Goal: Navigation & Orientation: Find specific page/section

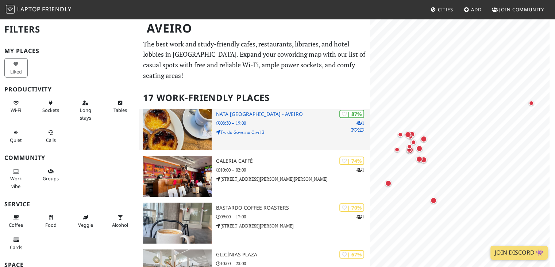
click at [234, 111] on h3 "NATA [GEOGRAPHIC_DATA] - Aveiro" at bounding box center [293, 114] width 154 height 6
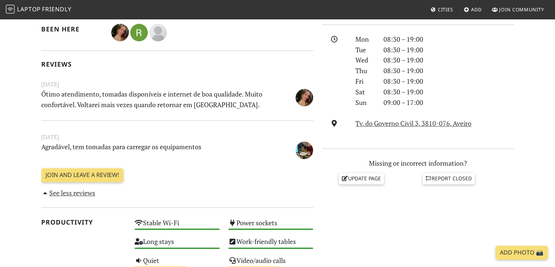
scroll to position [200, 0]
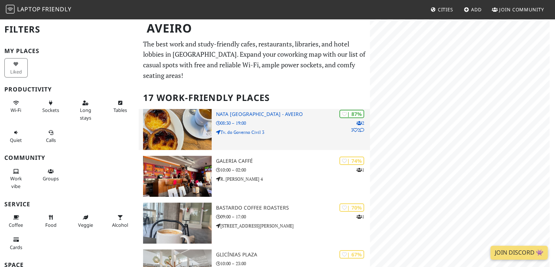
click at [255, 111] on h3 "NATA [GEOGRAPHIC_DATA] - Aveiro" at bounding box center [293, 114] width 154 height 6
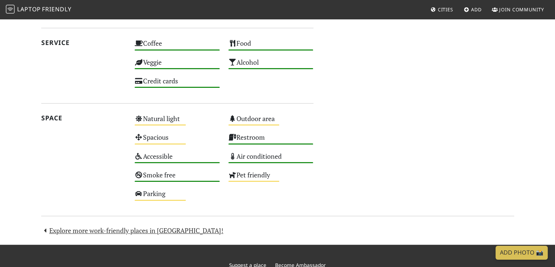
scroll to position [434, 0]
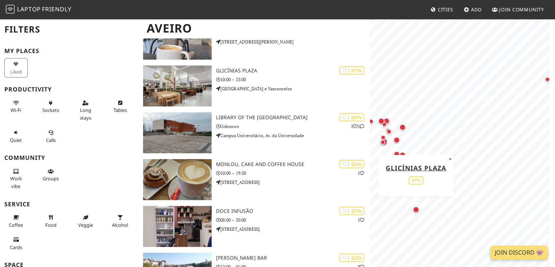
scroll to position [185, 0]
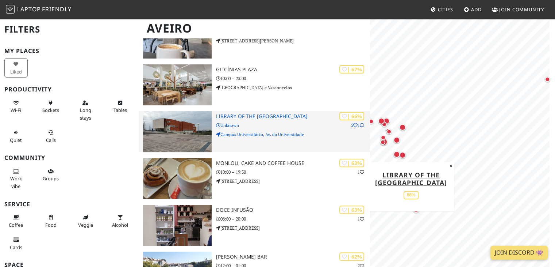
click at [198, 125] on img at bounding box center [177, 131] width 68 height 41
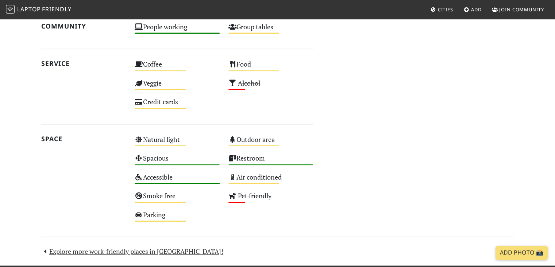
scroll to position [443, 0]
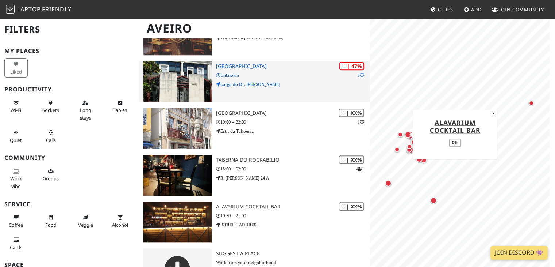
scroll to position [673, 0]
